Goal: Task Accomplishment & Management: Manage account settings

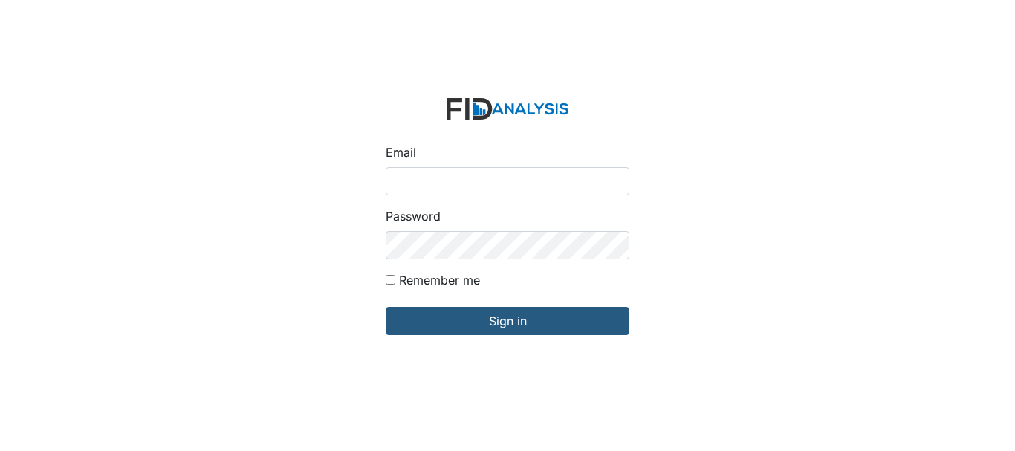
click at [473, 179] on input "Email" at bounding box center [508, 181] width 244 height 28
type input "[EMAIL_ADDRESS][DOMAIN_NAME]"
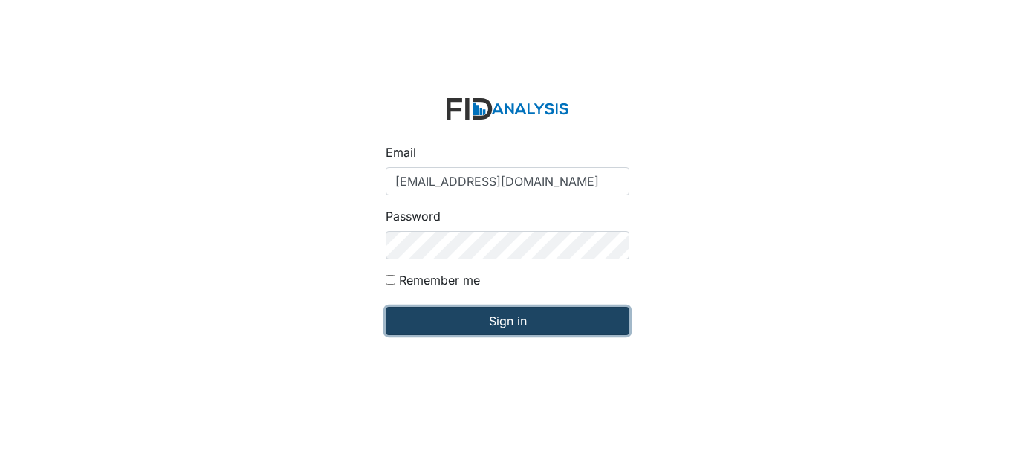
click at [481, 334] on input "Sign in" at bounding box center [508, 321] width 244 height 28
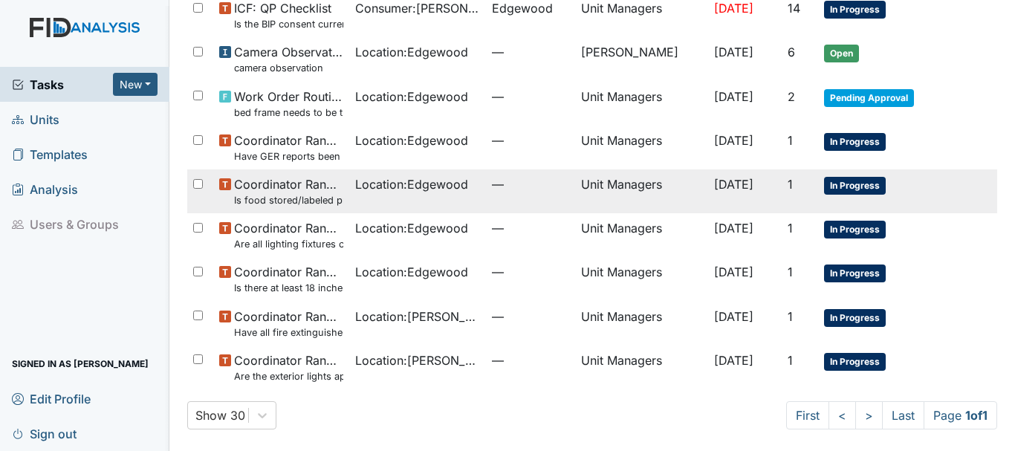
scroll to position [176, 0]
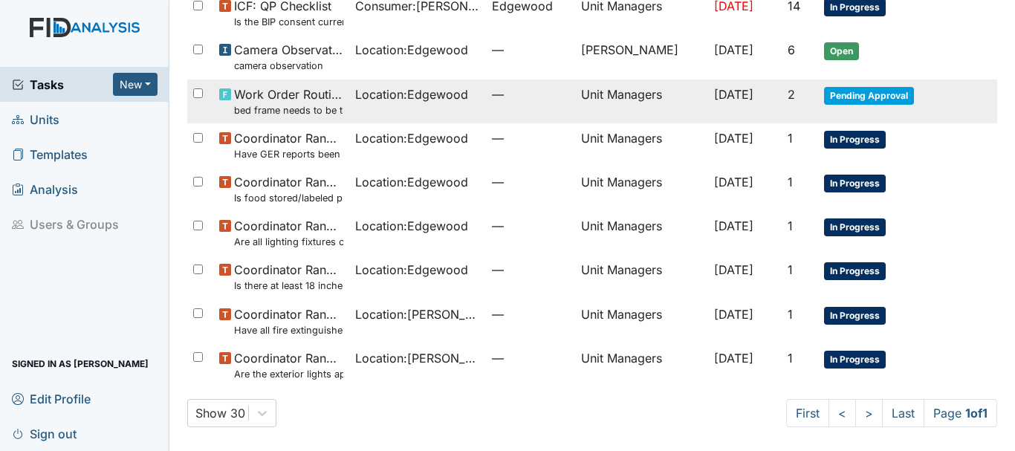
click at [832, 101] on span "Pending Approval" at bounding box center [869, 96] width 90 height 18
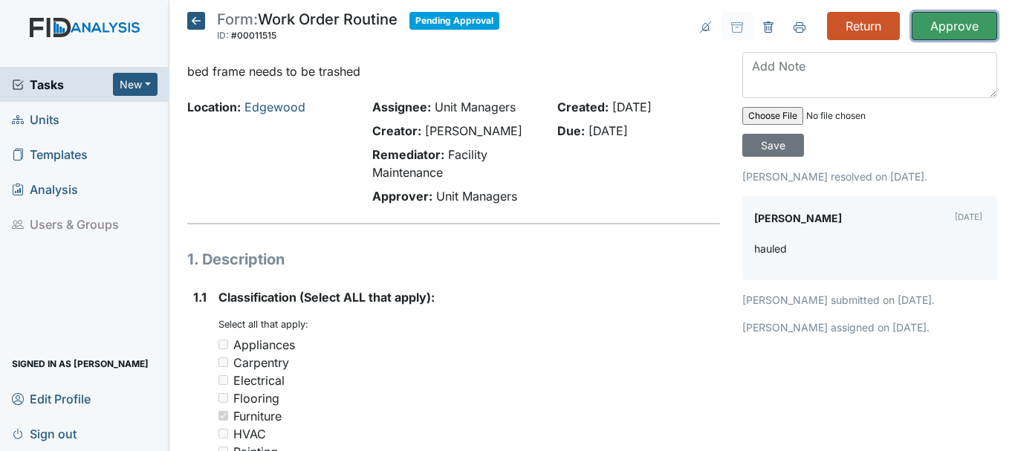
click at [921, 34] on input "Approve" at bounding box center [954, 26] width 85 height 28
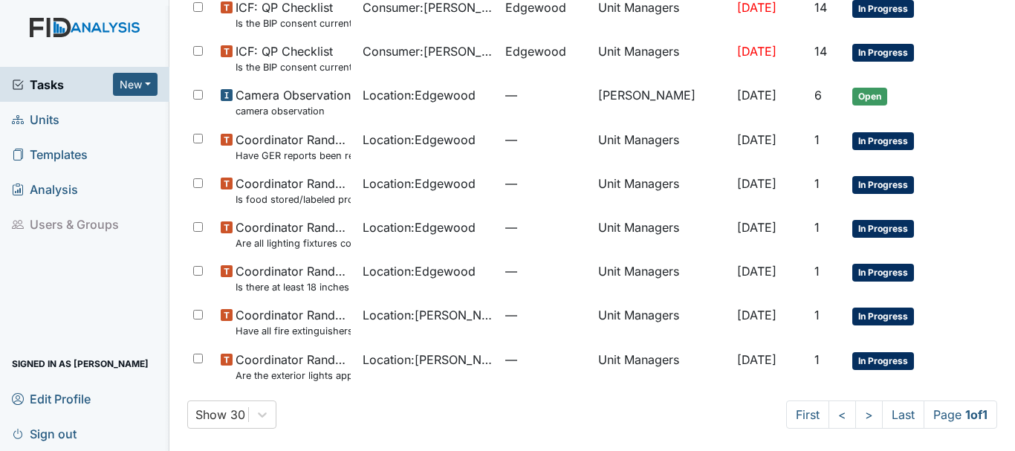
scroll to position [181, 0]
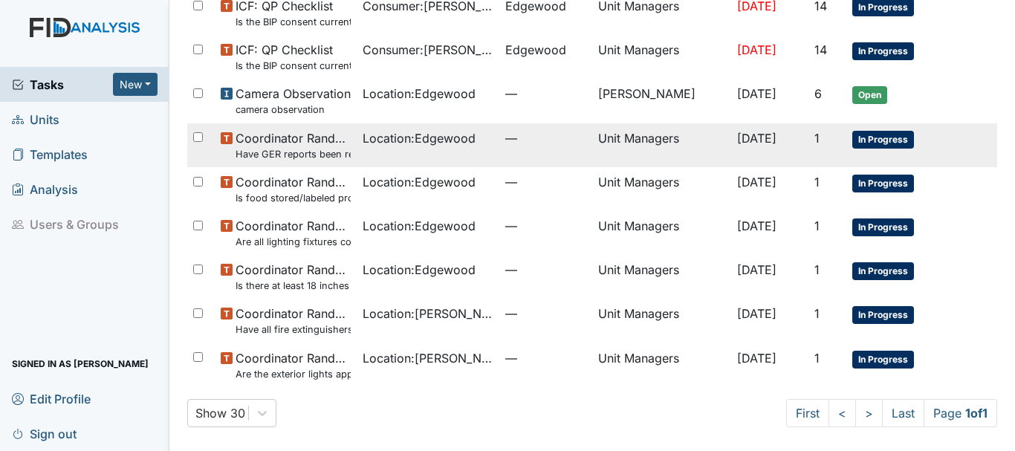
click at [314, 134] on span "Coordinator Random Have GER reports been reviewed by managers within 72 hours o…" at bounding box center [294, 145] width 116 height 32
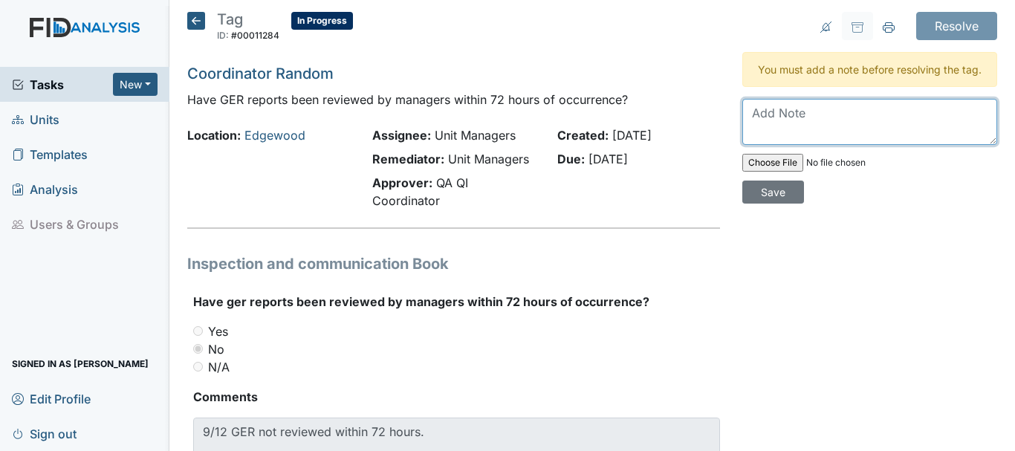
click at [795, 132] on textarea at bounding box center [869, 122] width 255 height 46
type textarea "it was reviewed"
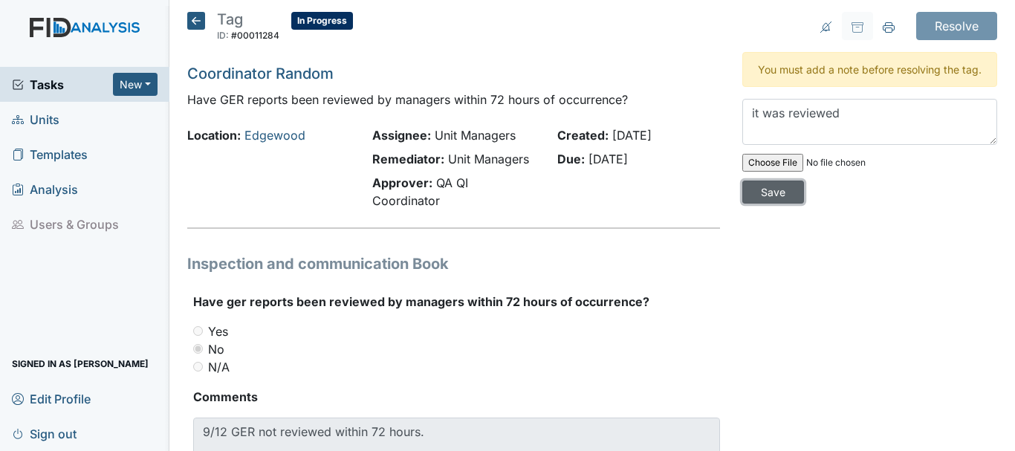
click at [756, 204] on input "Save" at bounding box center [773, 192] width 62 height 23
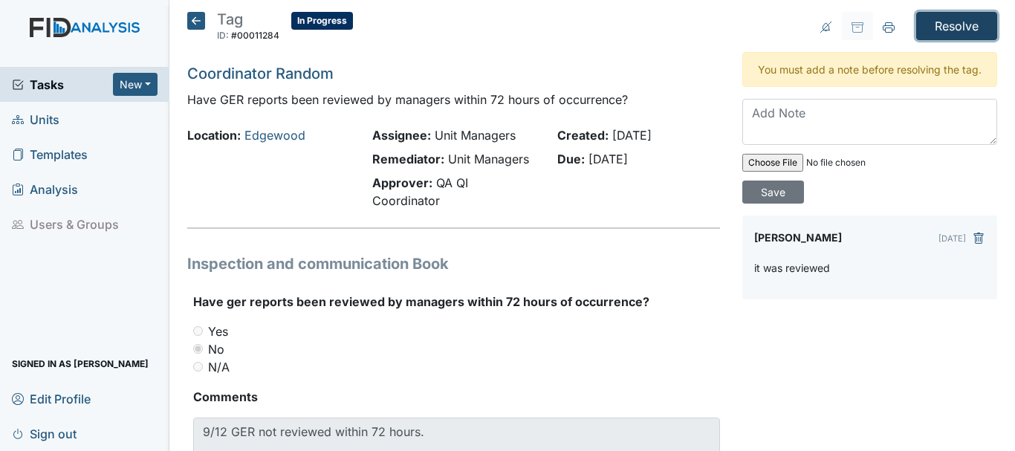
click at [946, 31] on input "Resolve" at bounding box center [956, 26] width 81 height 28
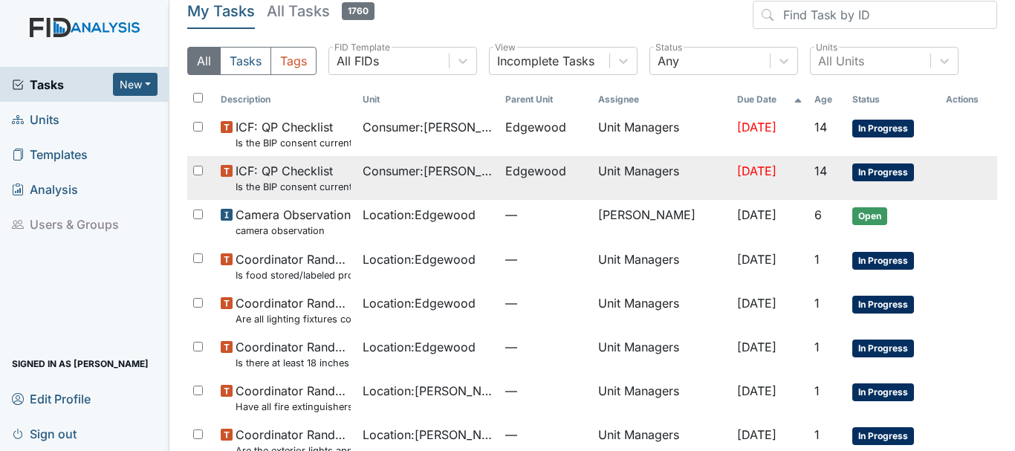
scroll to position [137, 0]
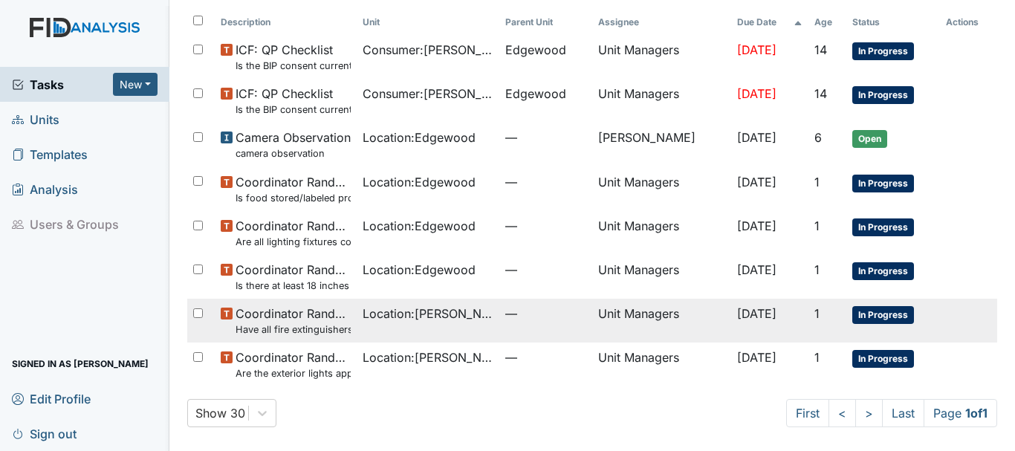
click at [279, 322] on span "Coordinator Random Have all fire extinguishers been inspected?" at bounding box center [294, 321] width 116 height 32
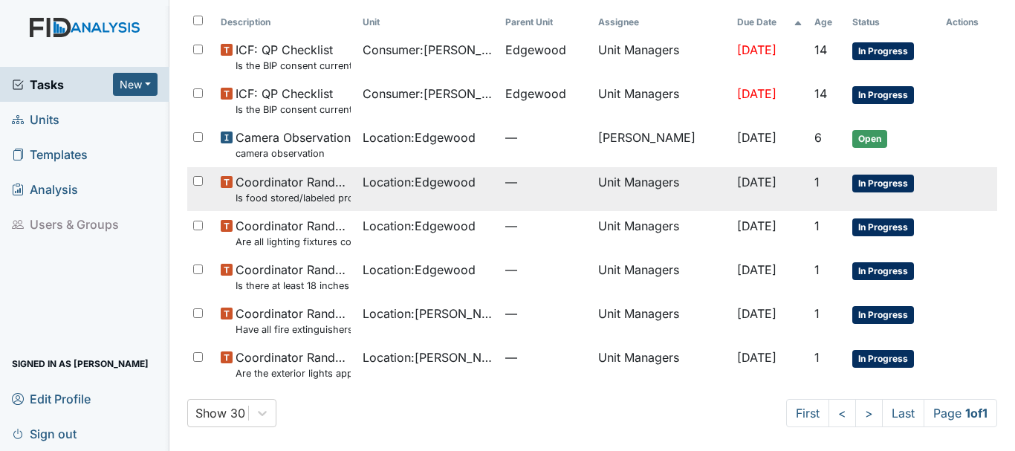
click at [285, 192] on small "Is food stored/labeled properly?" at bounding box center [294, 198] width 116 height 14
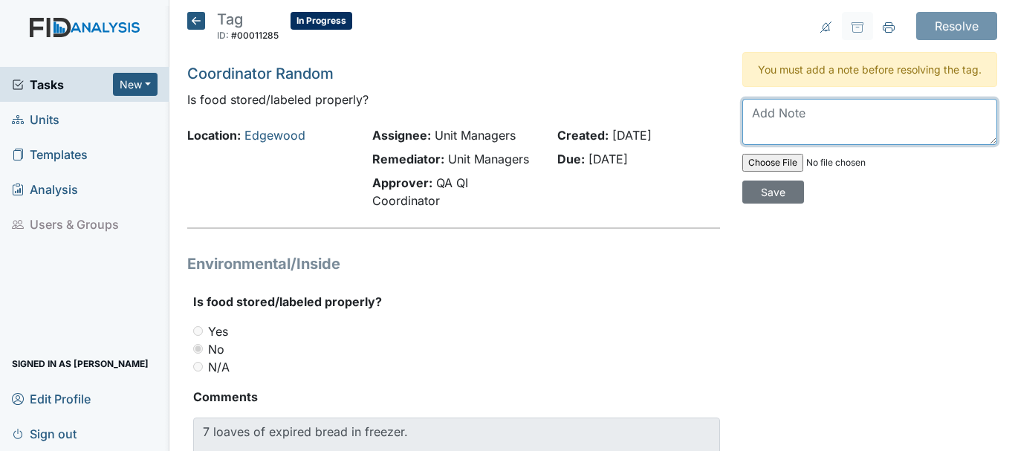
click at [804, 141] on textarea at bounding box center [869, 122] width 255 height 46
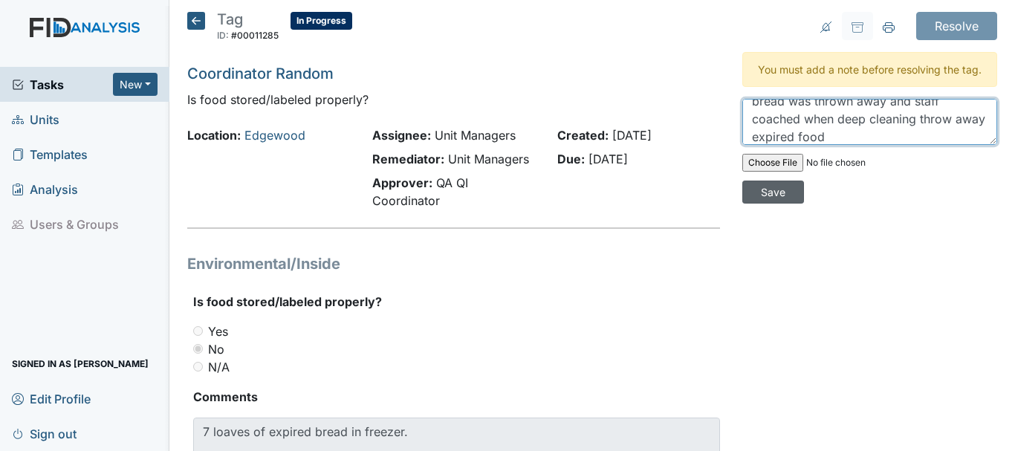
type textarea "bread was thrown away and staff coached when deep cleaning throw away expired f…"
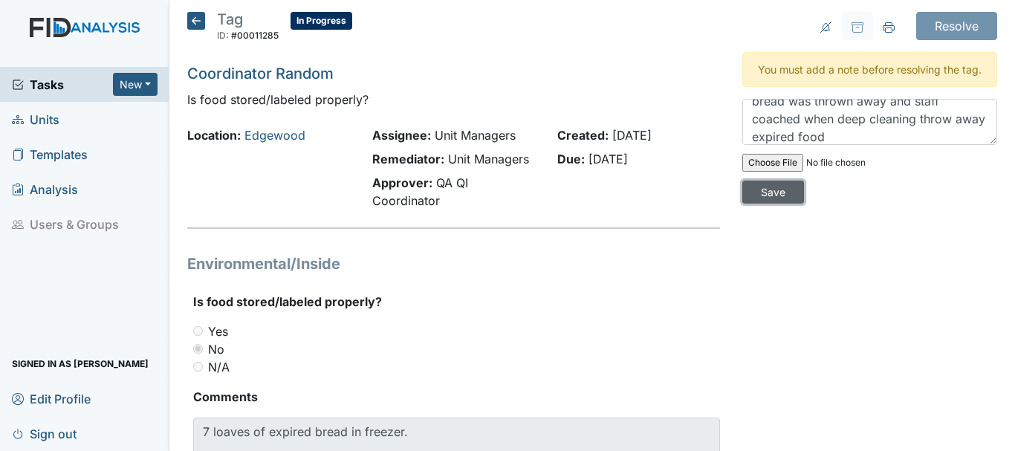
click at [765, 198] on input "Save" at bounding box center [773, 192] width 62 height 23
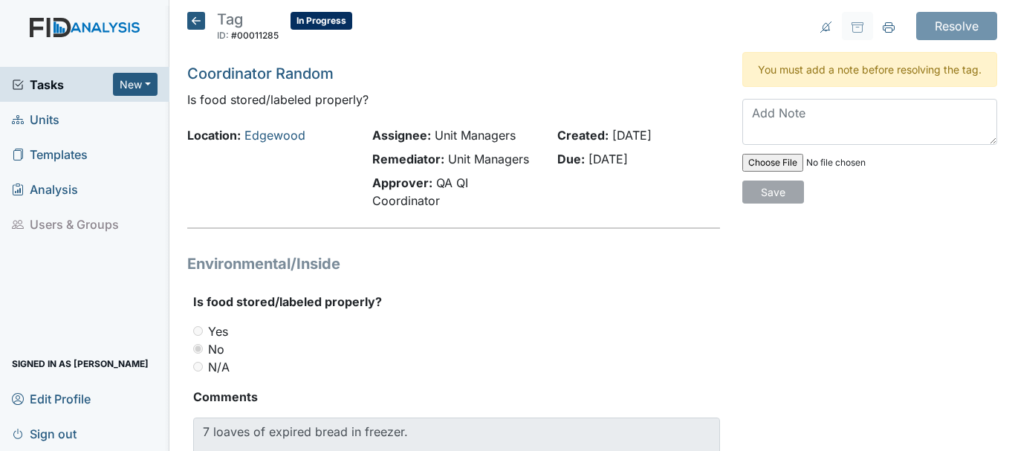
scroll to position [0, 0]
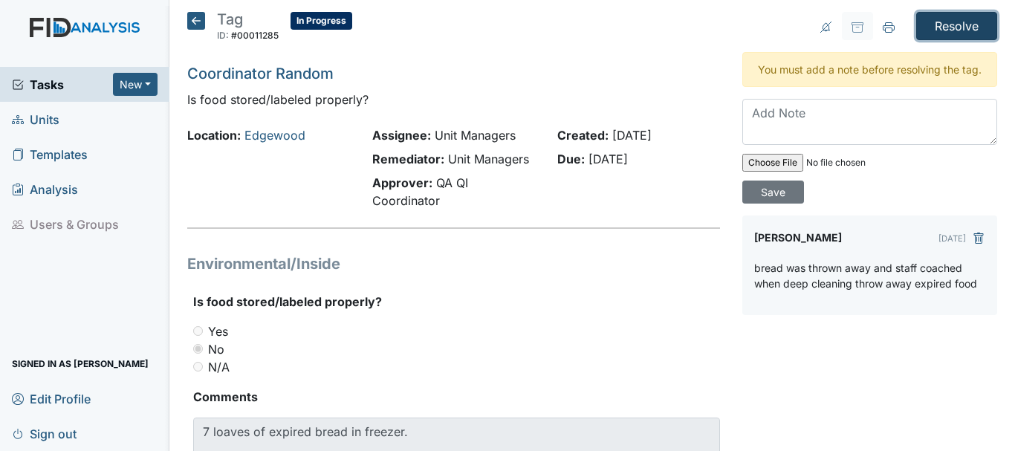
click at [953, 24] on input "Resolve" at bounding box center [956, 26] width 81 height 28
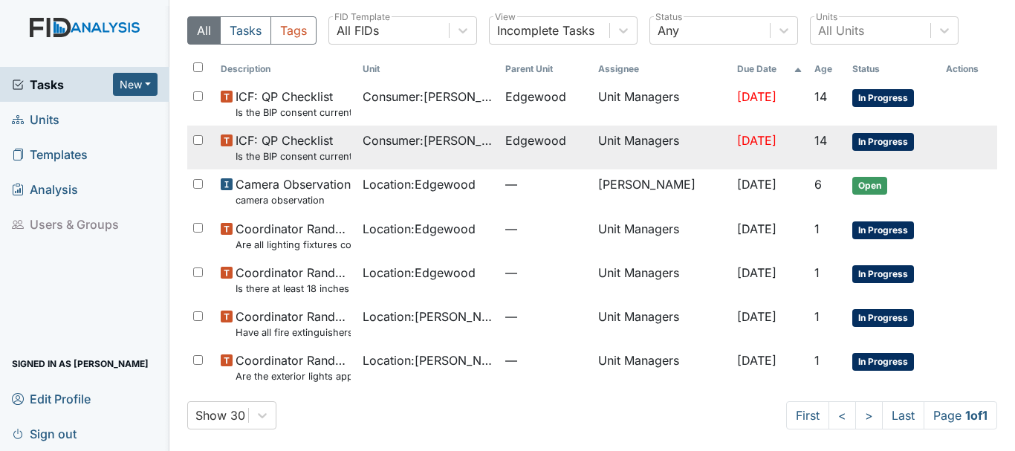
scroll to position [93, 0]
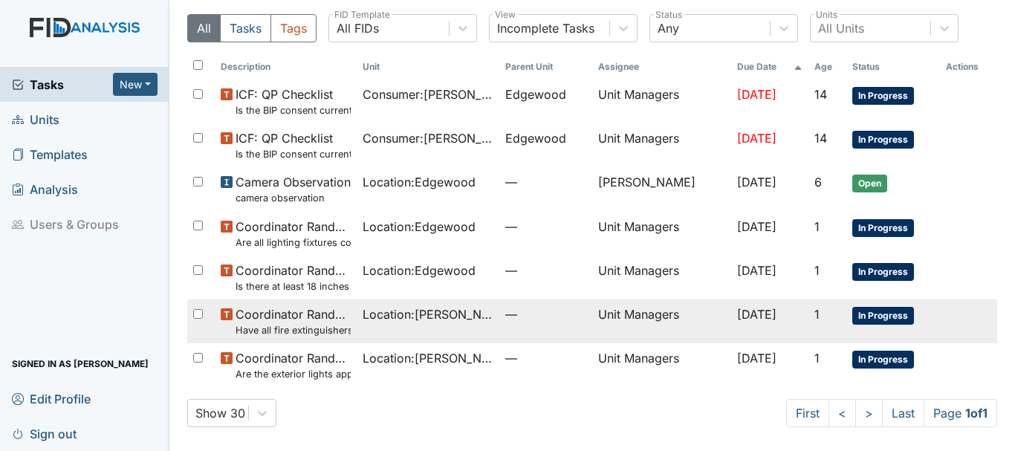
click at [292, 320] on span "Coordinator Random Have all fire extinguishers been inspected?" at bounding box center [294, 321] width 116 height 32
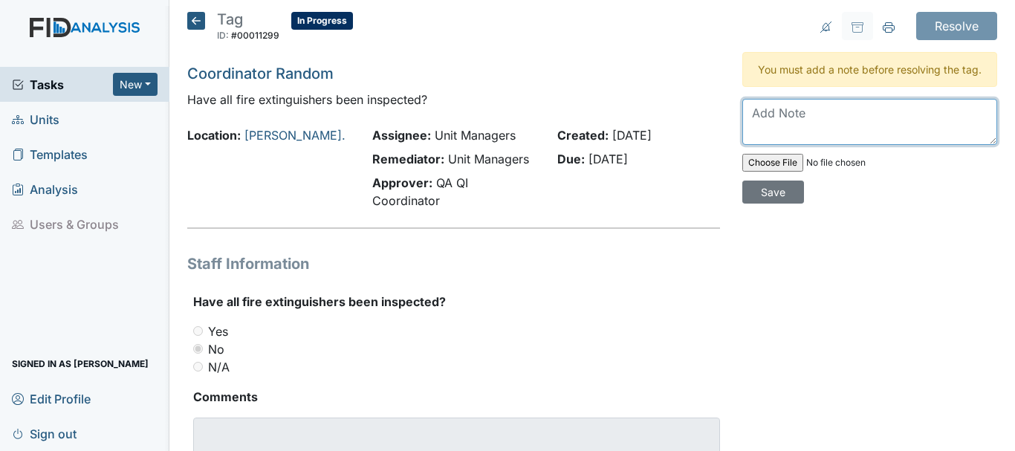
click at [822, 142] on textarea at bounding box center [869, 122] width 255 height 46
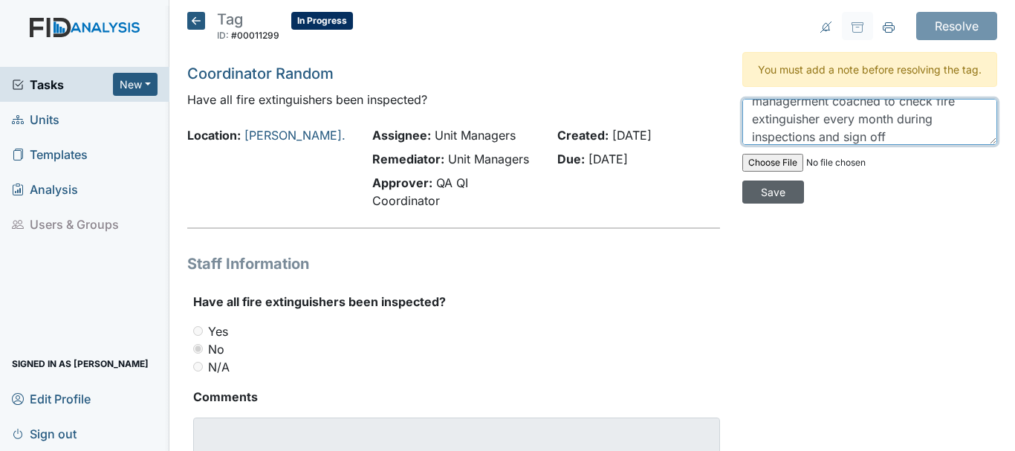
type textarea "managerment coached to check fire extinguisher every month during inspections a…"
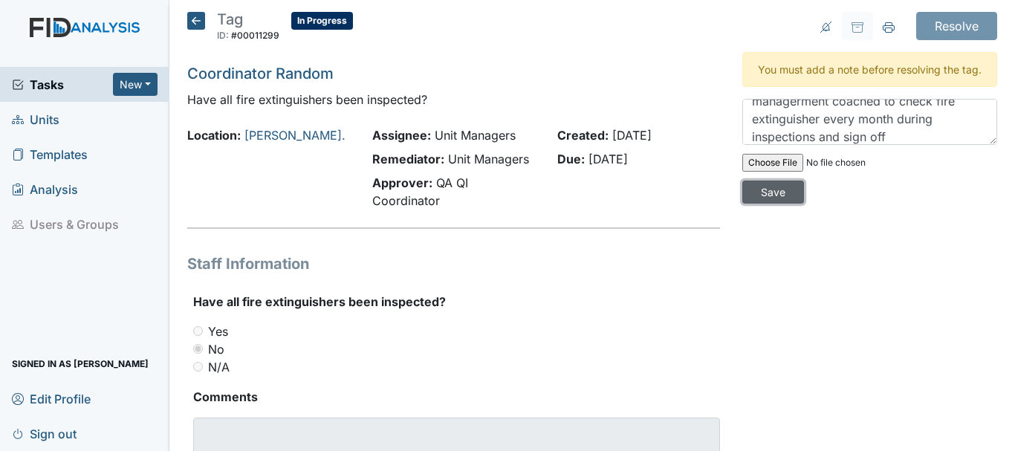
click at [755, 204] on input "Save" at bounding box center [773, 192] width 62 height 23
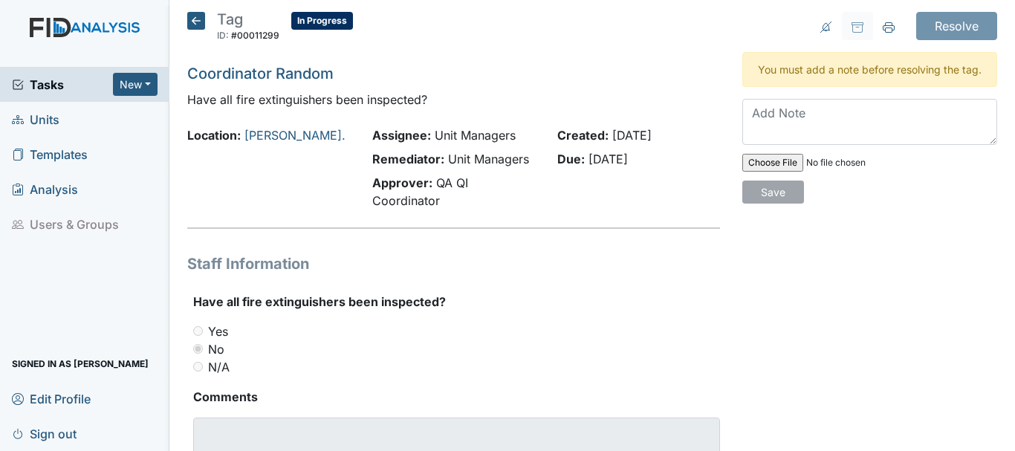
scroll to position [0, 0]
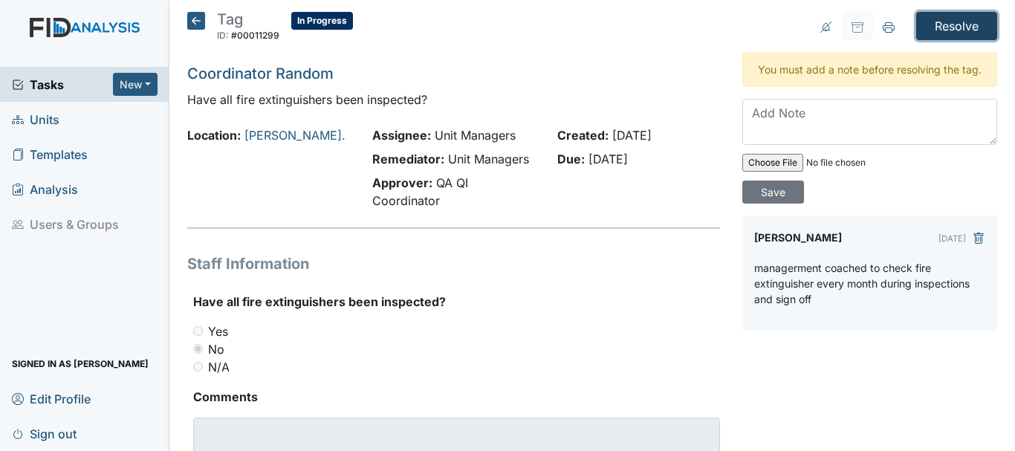
click at [921, 27] on input "Resolve" at bounding box center [956, 26] width 81 height 28
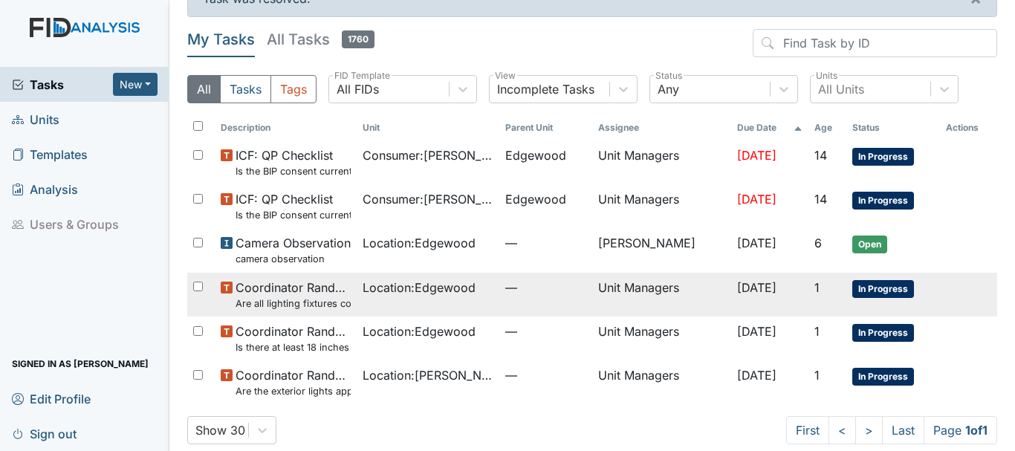
scroll to position [49, 0]
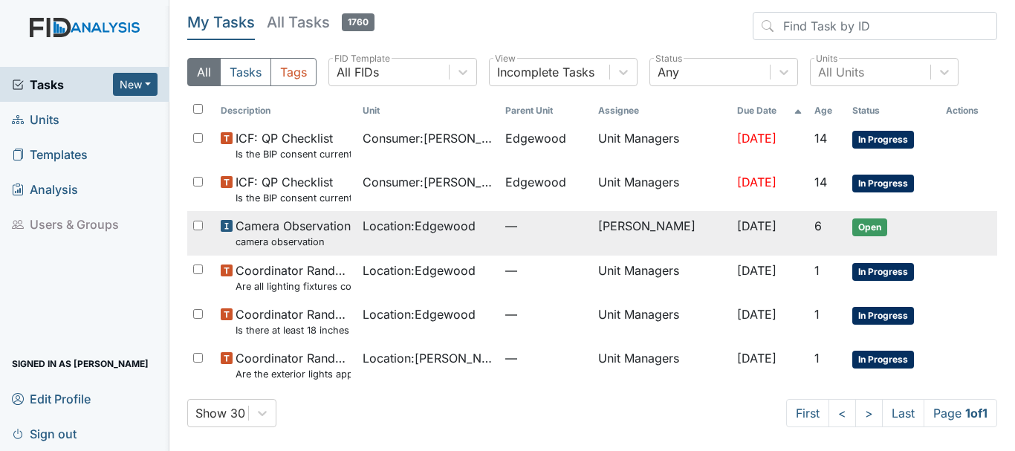
click at [308, 227] on span "Camera Observation camera observation" at bounding box center [293, 233] width 115 height 32
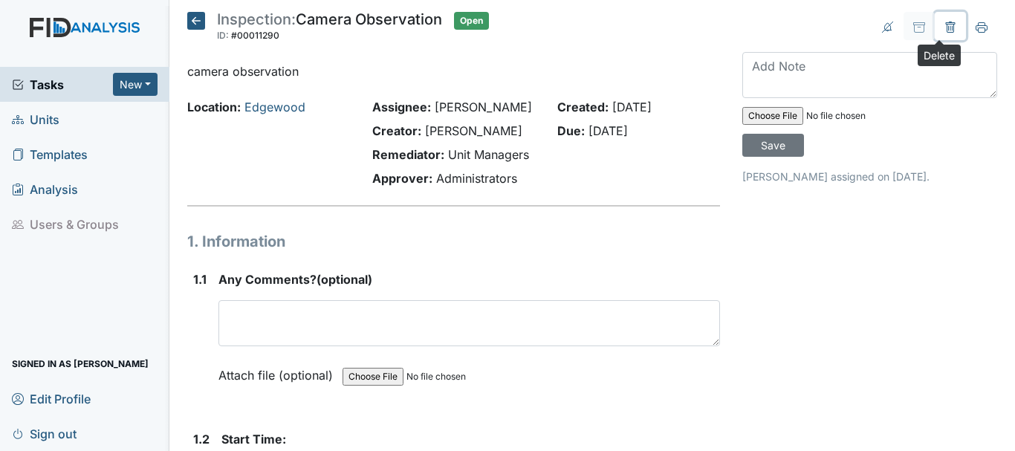
click at [944, 25] on icon at bounding box center [950, 28] width 12 height 12
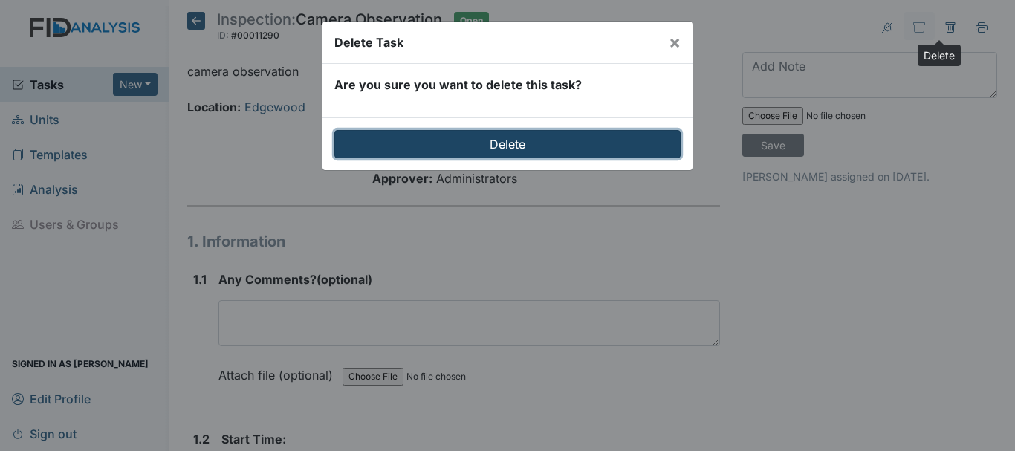
click at [480, 137] on input "Delete" at bounding box center [507, 144] width 346 height 28
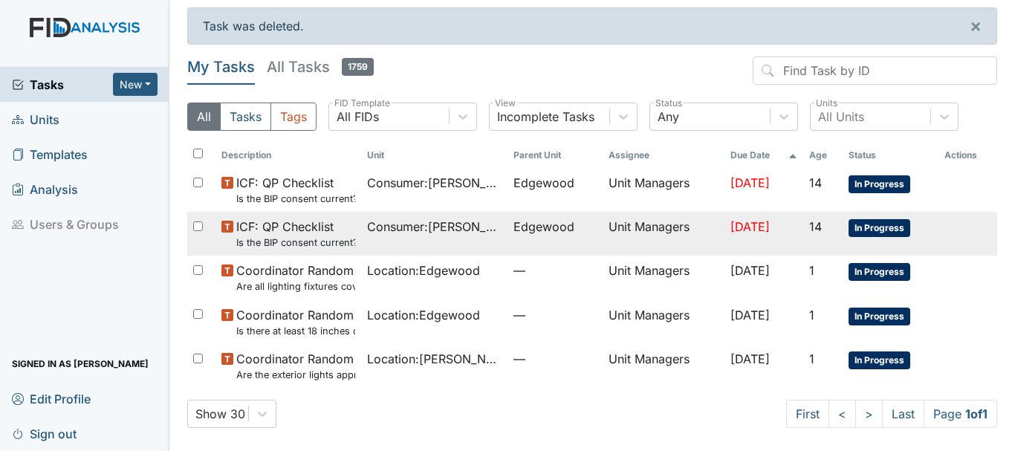
scroll to position [5, 0]
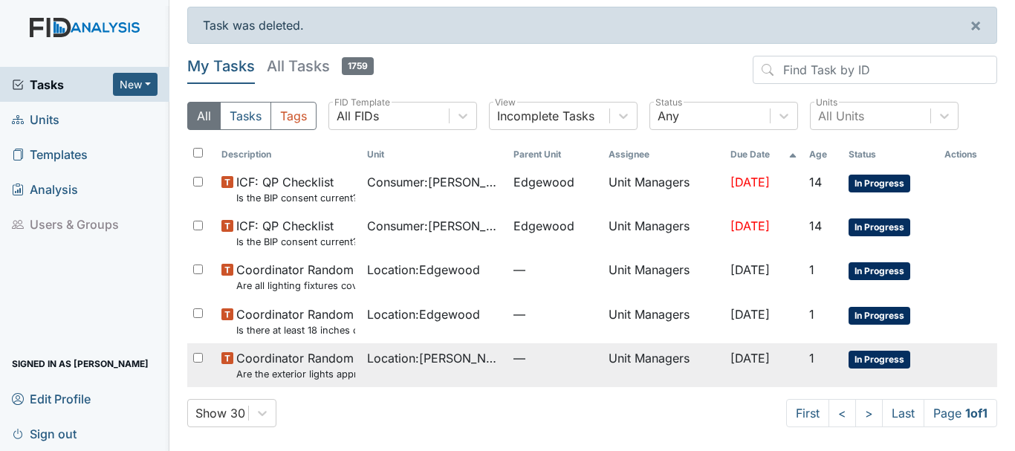
click at [305, 359] on span "Coordinator Random Are the exterior lights appropriate (on at night, off during…" at bounding box center [296, 365] width 120 height 32
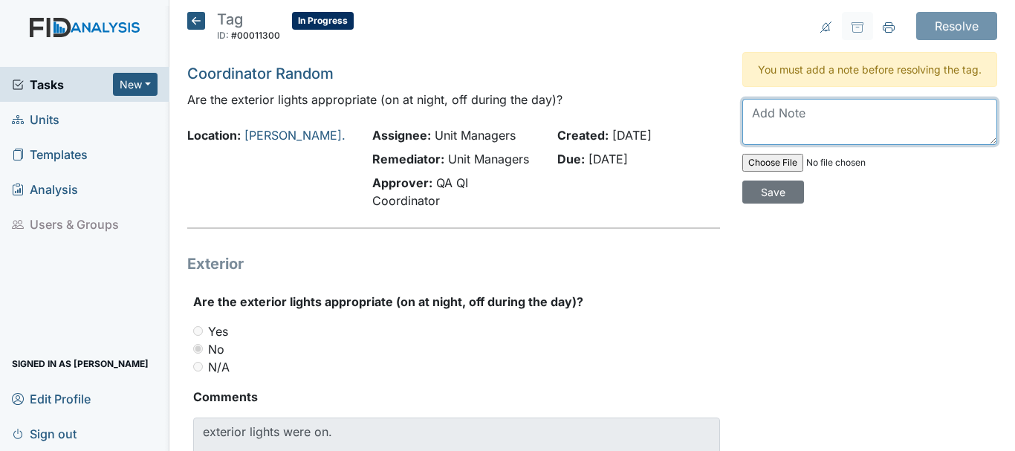
click at [779, 135] on textarea at bounding box center [869, 122] width 255 height 46
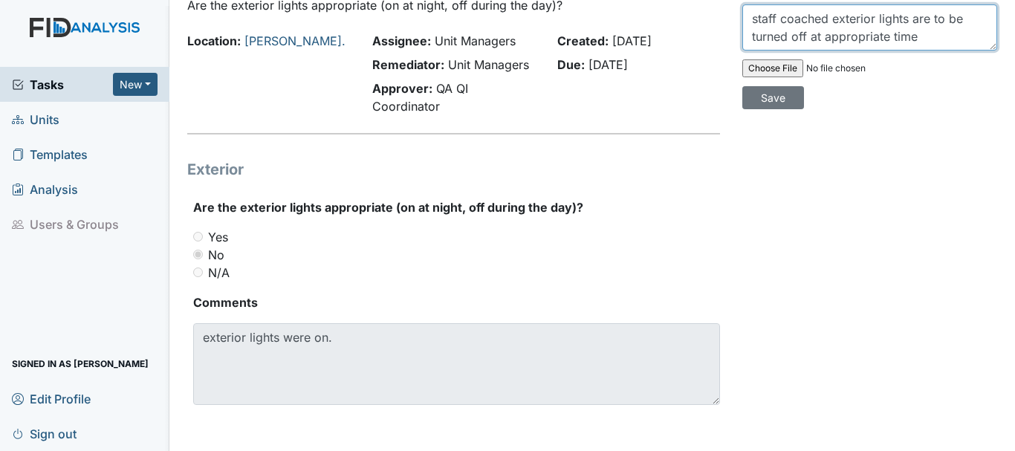
scroll to position [96, 0]
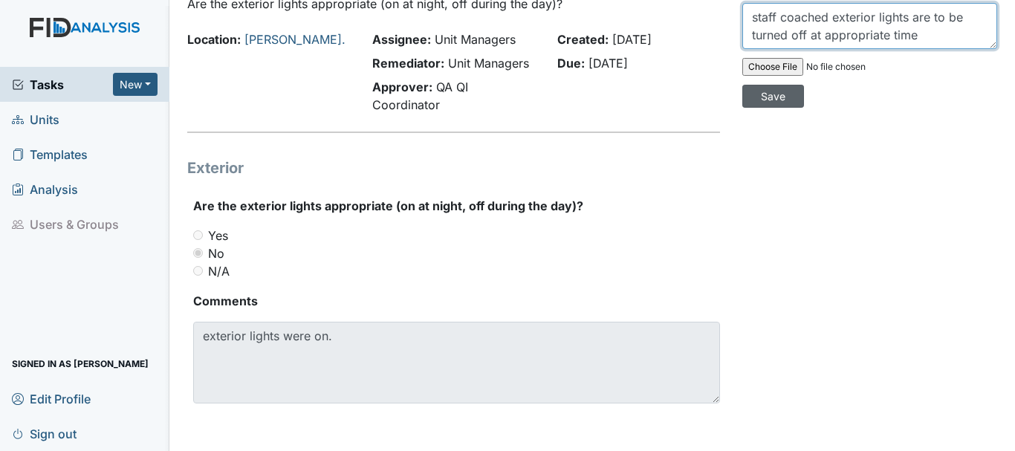
type textarea "staff coached exterior lights are to be turned off at appropriate time"
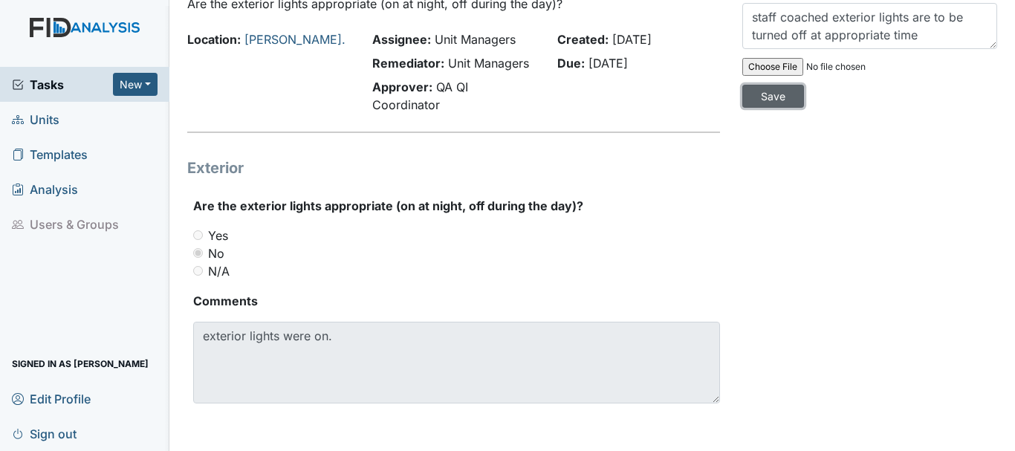
click at [774, 108] on input "Save" at bounding box center [773, 96] width 62 height 23
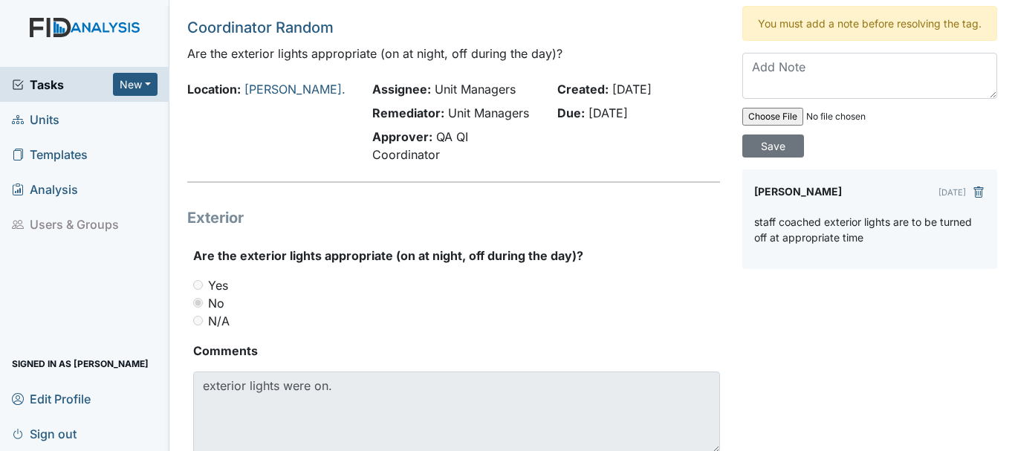
scroll to position [0, 0]
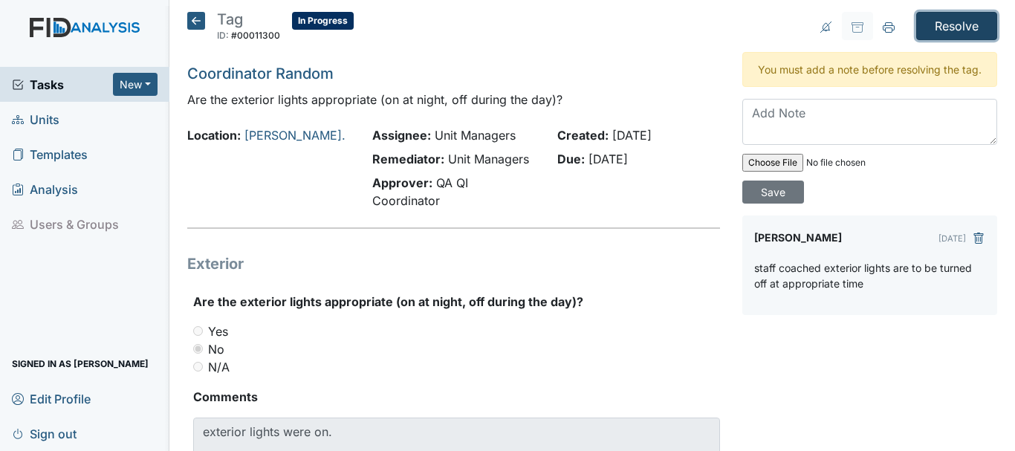
click at [924, 27] on input "Resolve" at bounding box center [956, 26] width 81 height 28
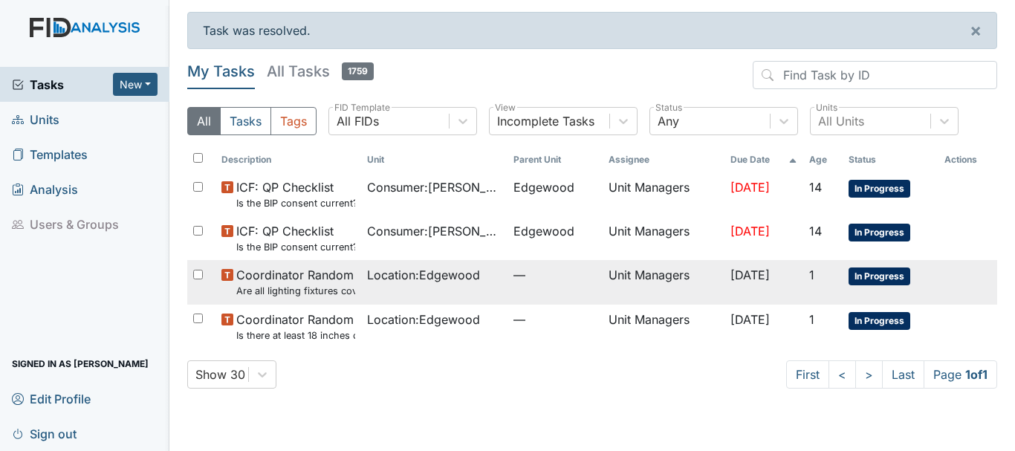
click at [277, 289] on small "Are all lighting fixtures covered and free of debris?" at bounding box center [296, 291] width 120 height 14
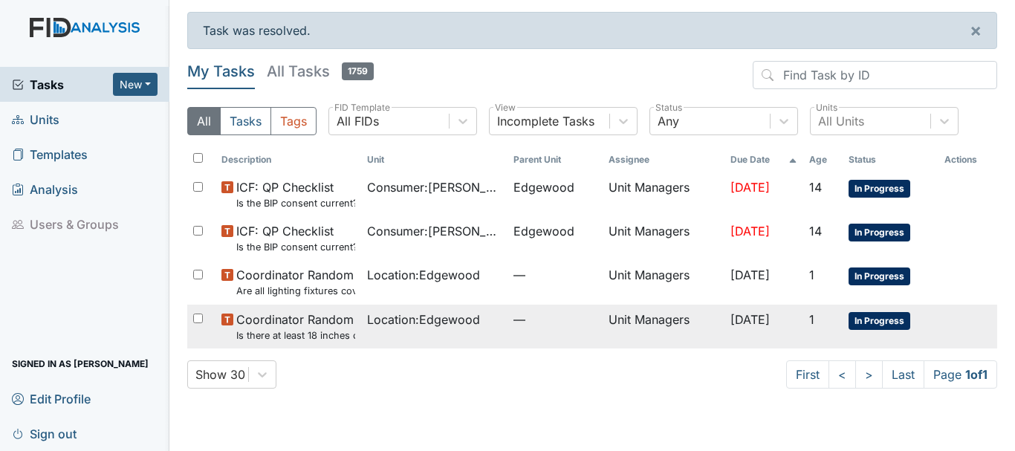
click at [281, 322] on span "Coordinator Random Is there at least 18 inches of space between items stored in…" at bounding box center [296, 327] width 120 height 32
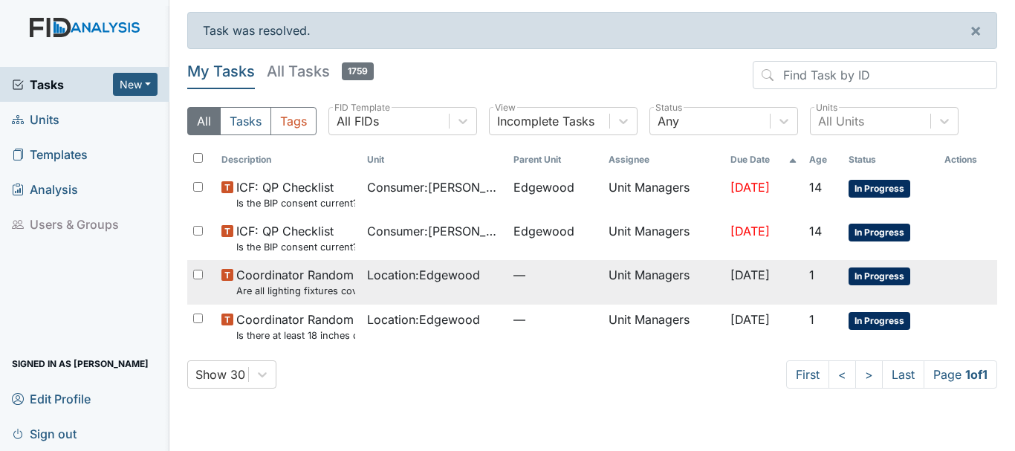
click at [317, 291] on small "Are all lighting fixtures covered and free of debris?" at bounding box center [296, 291] width 120 height 14
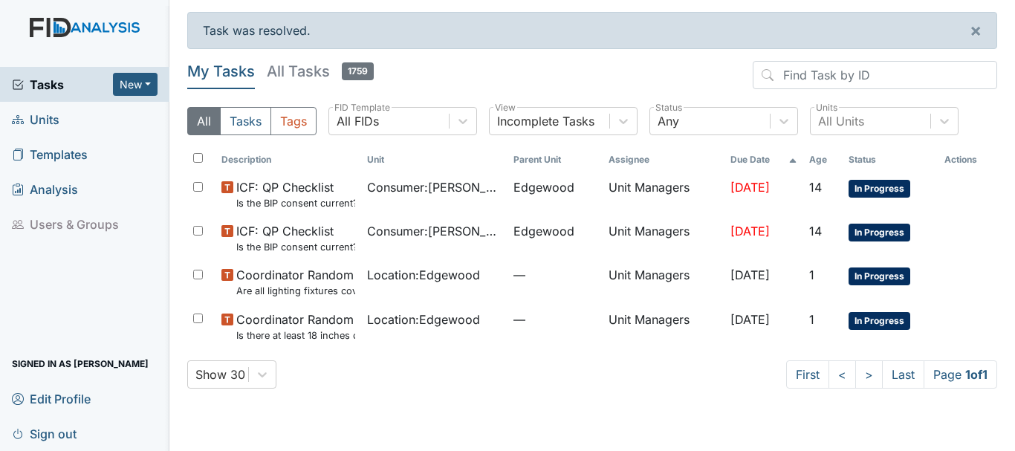
click at [53, 119] on span "Units" at bounding box center [36, 119] width 48 height 23
